Goal: Browse casually

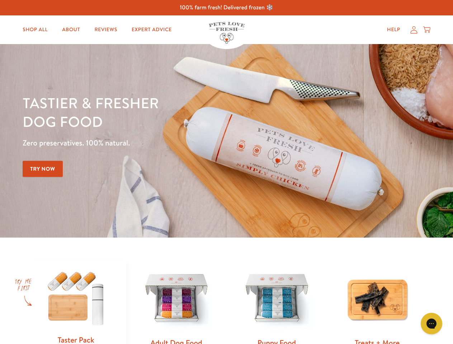
click at [226, 172] on div "Tastier & fresher dog food Zero preservatives. 100% natural. Try Now" at bounding box center [159, 141] width 272 height 95
click at [432, 324] on icon "Open gorgias live chat" at bounding box center [431, 323] width 7 height 7
